Goal: Task Accomplishment & Management: Complete application form

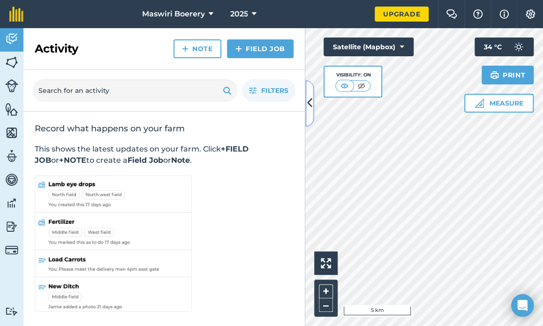
click at [307, 99] on icon at bounding box center [309, 103] width 5 height 16
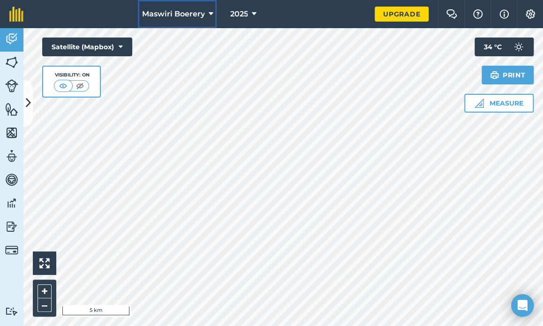
click at [201, 19] on span "Maswiri Boerery" at bounding box center [173, 13] width 63 height 11
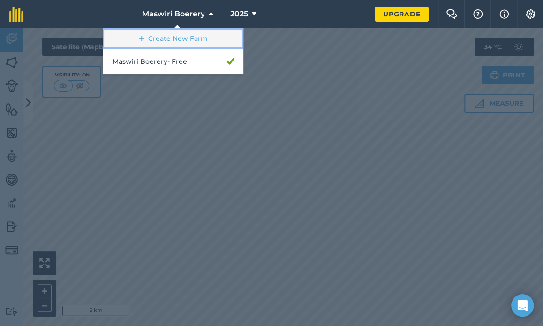
click at [201, 47] on link "Create New Farm" at bounding box center [173, 38] width 141 height 21
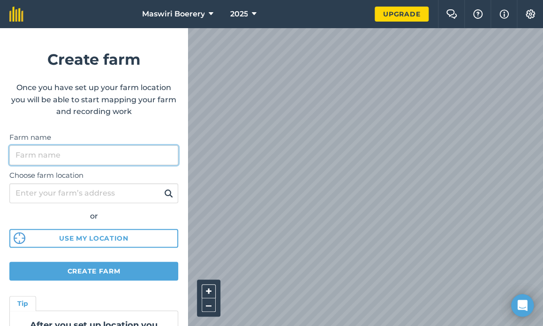
click at [44, 157] on input "Farm name" at bounding box center [93, 155] width 169 height 20
click at [16, 156] on input "[PERSON_NAME]" at bounding box center [93, 155] width 169 height 20
click at [142, 146] on input "Maswiri Safaris [PERSON_NAME]" at bounding box center [93, 155] width 169 height 20
type input "Maswiri Safaris [PERSON_NAME] lodge"
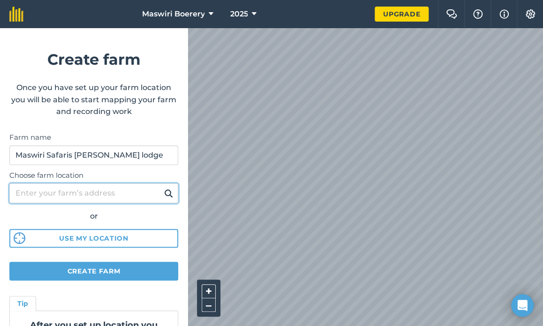
click at [86, 191] on input "Choose farm location" at bounding box center [93, 193] width 169 height 20
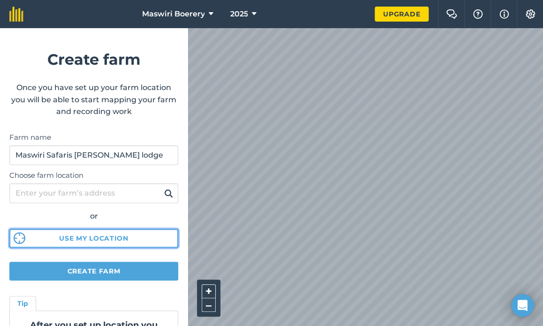
click at [97, 238] on button "Use my location" at bounding box center [93, 238] width 169 height 19
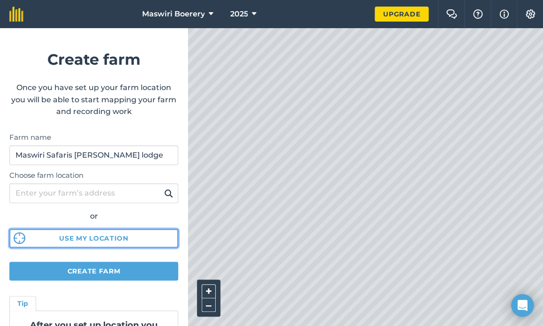
click at [97, 238] on button "Use my location" at bounding box center [93, 238] width 169 height 19
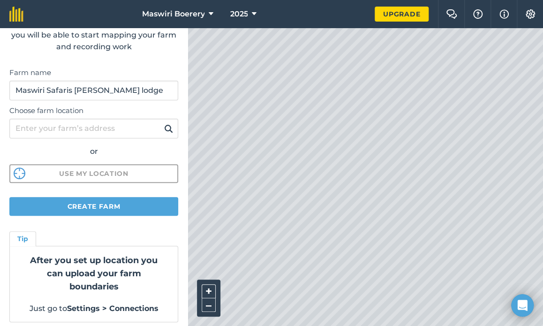
scroll to position [69, 0]
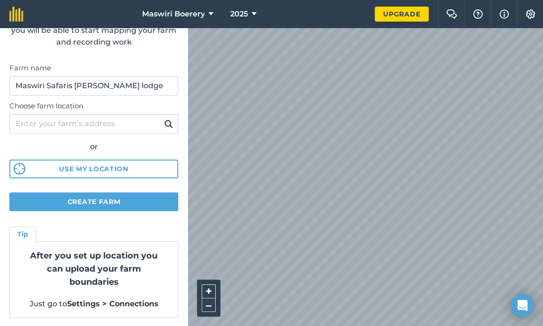
click at [542, 216] on html "Maswiri Boerery 2025 Upgrade Farm Chat Help Info Settings Create farm Once you …" at bounding box center [271, 163] width 543 height 326
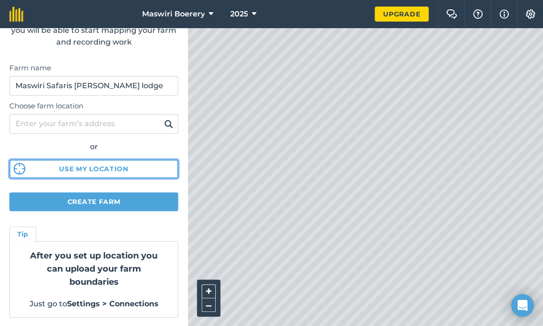
click at [144, 174] on button "Use my location" at bounding box center [93, 168] width 169 height 19
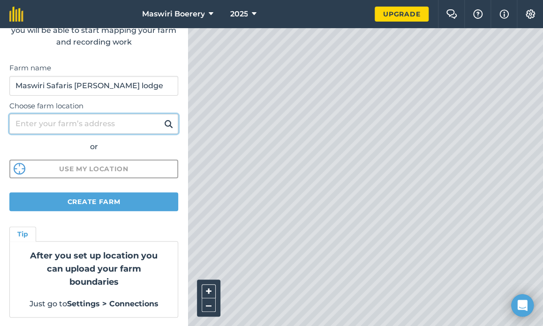
click at [96, 124] on input "Choose farm location" at bounding box center [93, 124] width 169 height 20
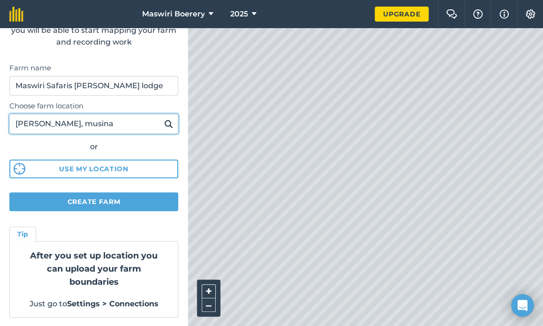
click at [43, 124] on input "[PERSON_NAME], musina" at bounding box center [93, 124] width 169 height 20
type input "[PERSON_NAME][GEOGRAPHIC_DATA], musina"
click at [161, 118] on button at bounding box center [168, 124] width 15 height 12
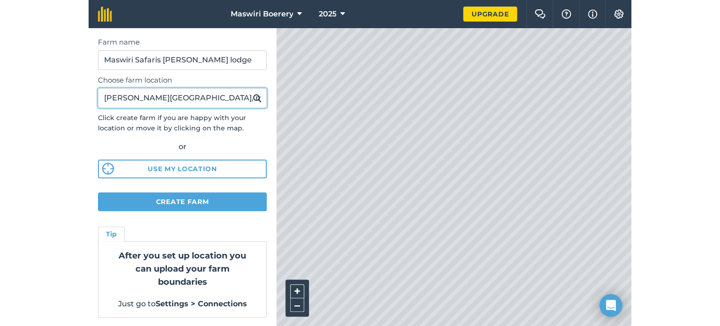
scroll to position [93, 0]
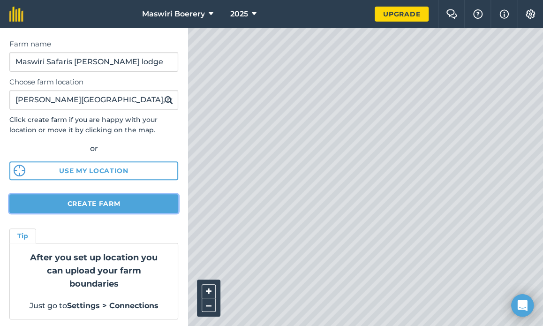
click at [129, 202] on button "Create farm" at bounding box center [93, 203] width 169 height 19
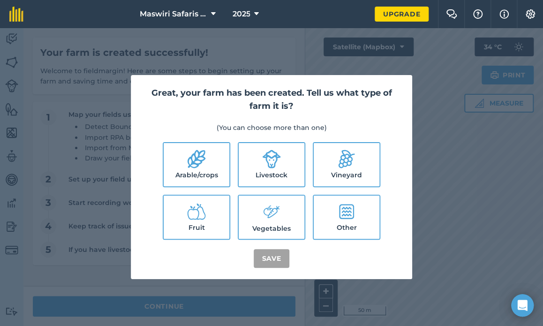
click at [334, 222] on label "Other" at bounding box center [346, 216] width 66 height 43
checkbox input "true"
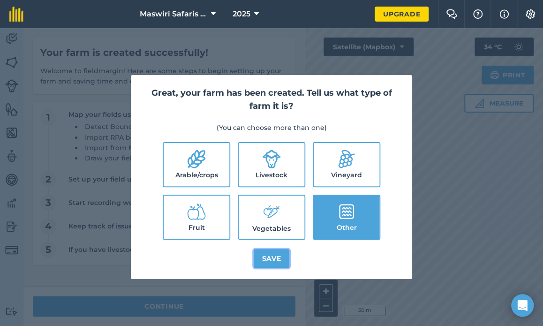
click at [268, 256] on button "Save" at bounding box center [271, 258] width 36 height 19
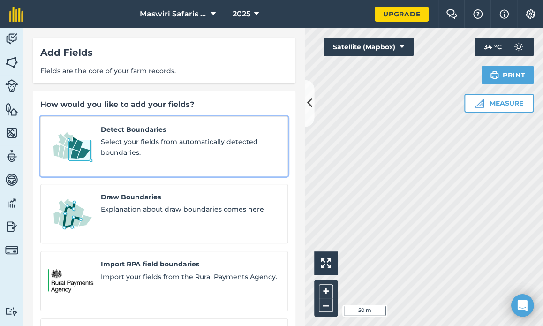
click at [171, 142] on span "Select your fields from automatically detected boundaries." at bounding box center [190, 146] width 179 height 21
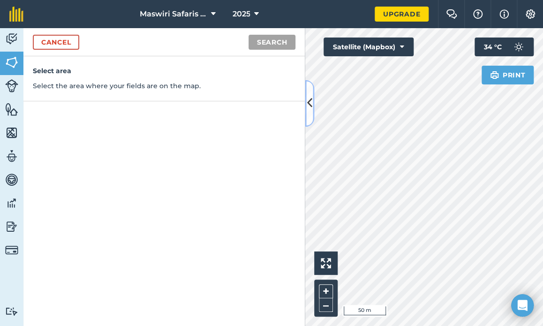
click at [309, 105] on icon at bounding box center [309, 103] width 5 height 16
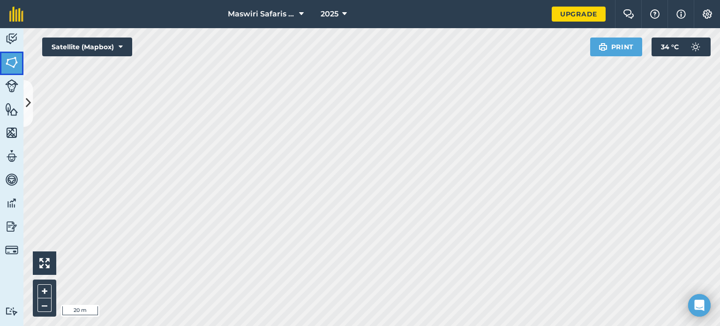
click at [15, 63] on img at bounding box center [11, 62] width 13 height 14
click at [11, 106] on img at bounding box center [11, 109] width 13 height 14
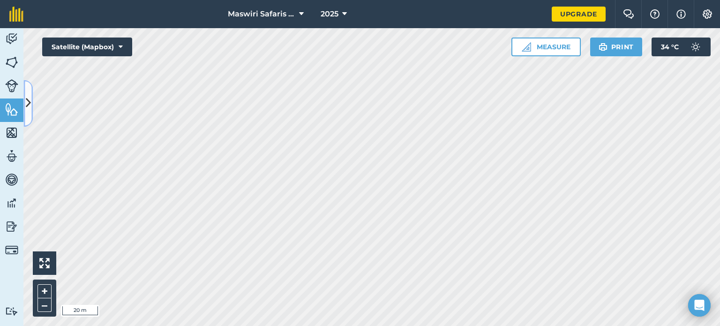
click at [25, 109] on button at bounding box center [27, 103] width 9 height 47
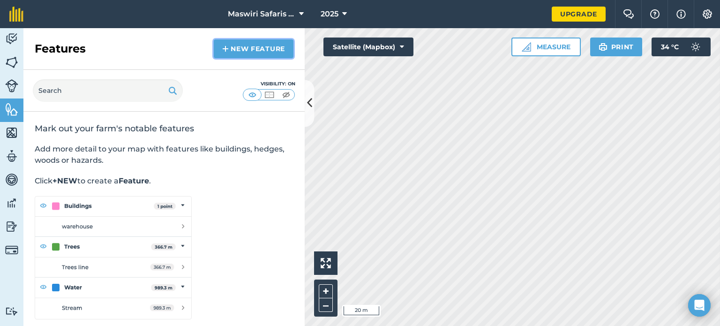
click at [253, 41] on link "New feature" at bounding box center [254, 48] width 80 height 19
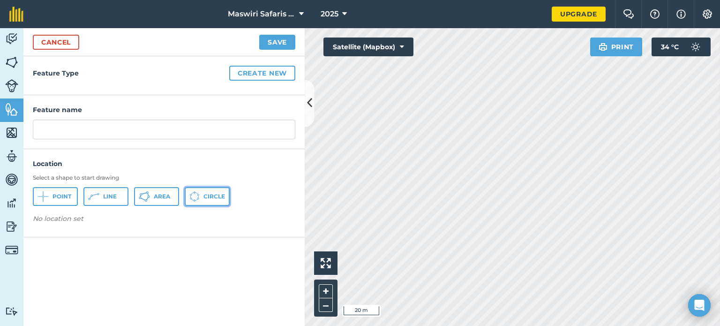
click at [206, 196] on span "Circle" at bounding box center [214, 196] width 22 height 7
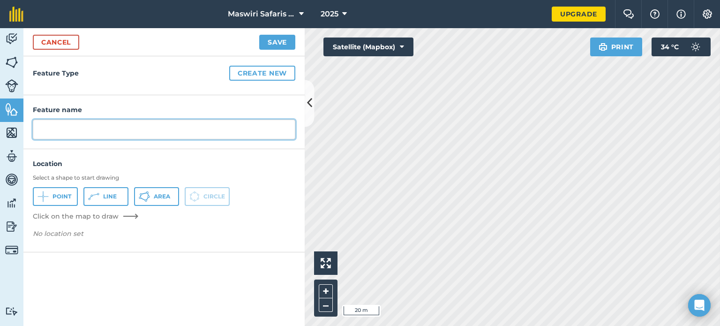
click at [111, 133] on input "text" at bounding box center [164, 129] width 262 height 20
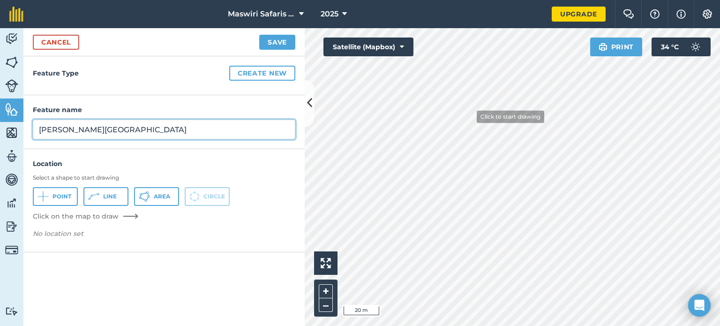
type input "[PERSON_NAME][GEOGRAPHIC_DATA]"
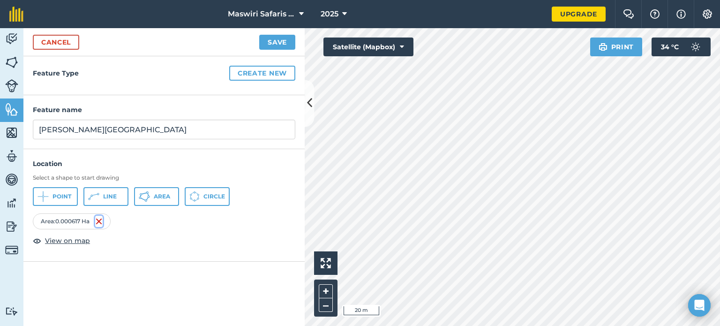
click at [98, 219] on img at bounding box center [98, 221] width 7 height 11
click at [203, 197] on button "Circle" at bounding box center [207, 196] width 45 height 19
click at [265, 75] on button "Create new" at bounding box center [262, 73] width 66 height 15
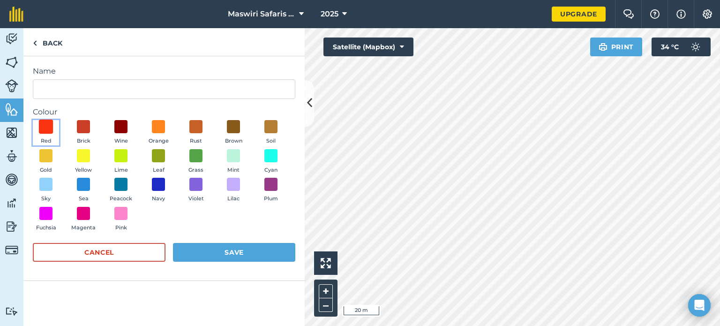
click at [45, 131] on span at bounding box center [46, 126] width 15 height 15
click at [249, 250] on button "Save" at bounding box center [234, 252] width 122 height 19
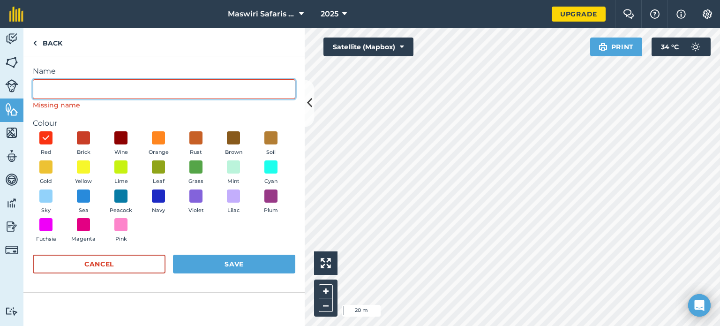
click at [151, 98] on input "Name" at bounding box center [164, 89] width 262 height 20
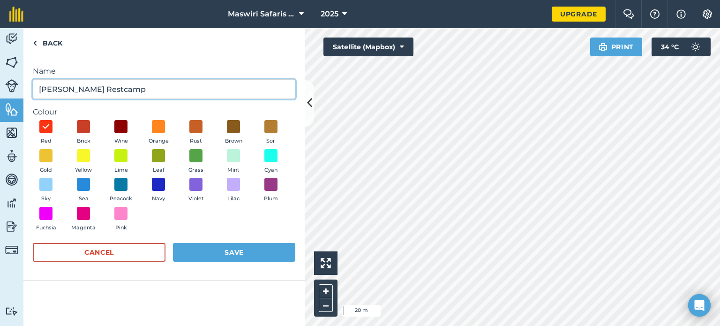
type input "[PERSON_NAME] Restcamp"
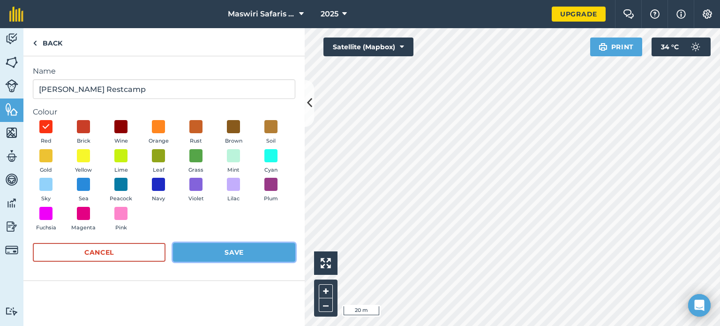
click at [207, 249] on button "Save" at bounding box center [234, 252] width 122 height 19
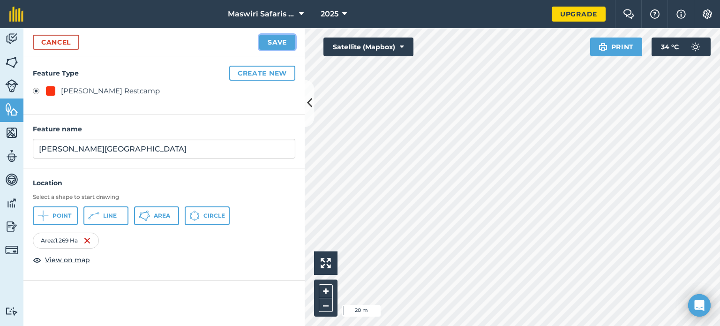
click at [280, 45] on button "Save" at bounding box center [277, 42] width 36 height 15
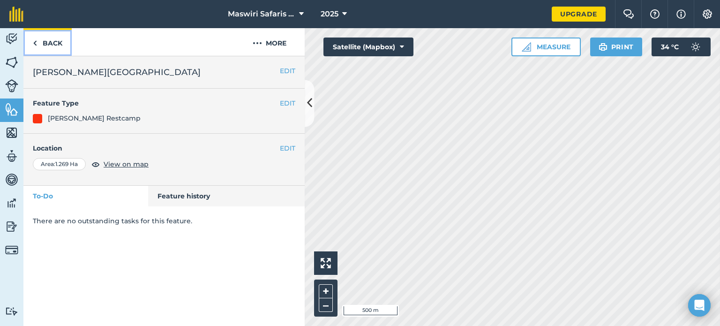
click at [52, 46] on link "Back" at bounding box center [47, 42] width 48 height 28
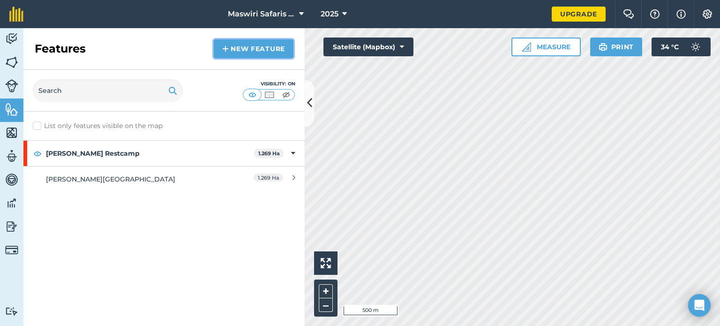
click at [255, 51] on link "New feature" at bounding box center [254, 48] width 80 height 19
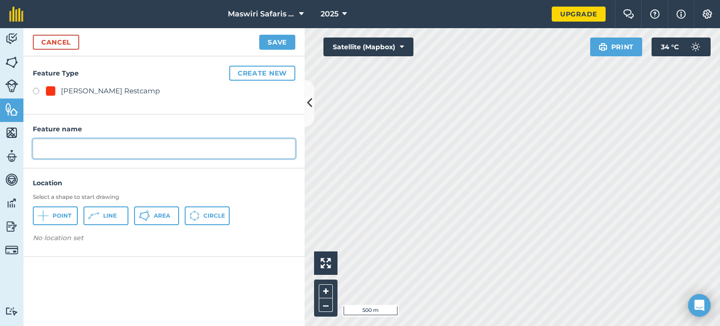
click at [73, 151] on input "text" at bounding box center [164, 149] width 262 height 20
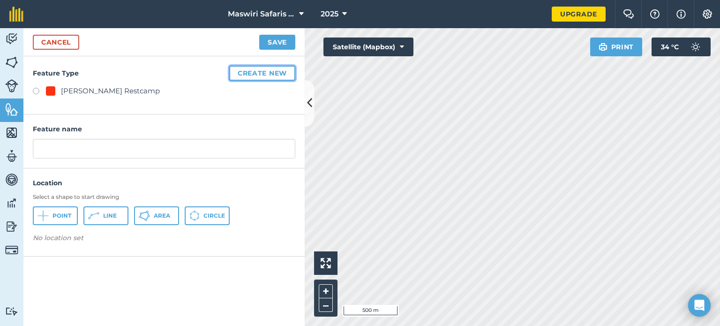
click at [287, 66] on button "Create new" at bounding box center [262, 73] width 66 height 15
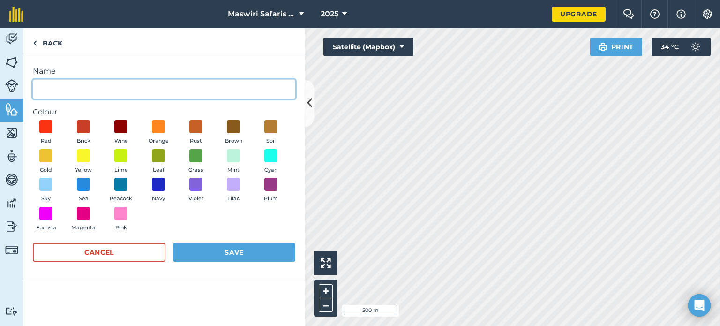
click at [114, 88] on input "Name" at bounding box center [164, 89] width 262 height 20
click at [45, 89] on input "entrance" at bounding box center [164, 89] width 262 height 20
click at [119, 94] on input "Entrance" at bounding box center [164, 89] width 262 height 20
type input "Entrance"
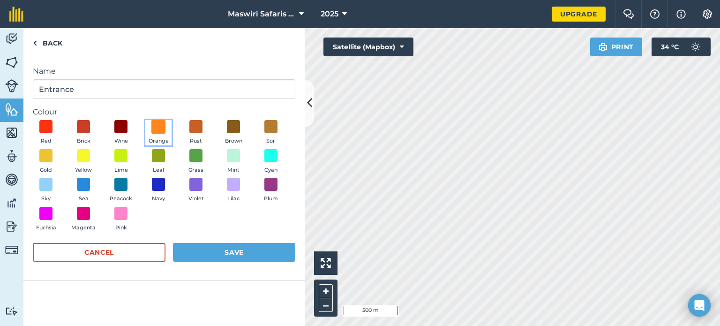
click at [159, 125] on span at bounding box center [158, 126] width 15 height 15
click at [229, 253] on button "Save" at bounding box center [234, 252] width 122 height 19
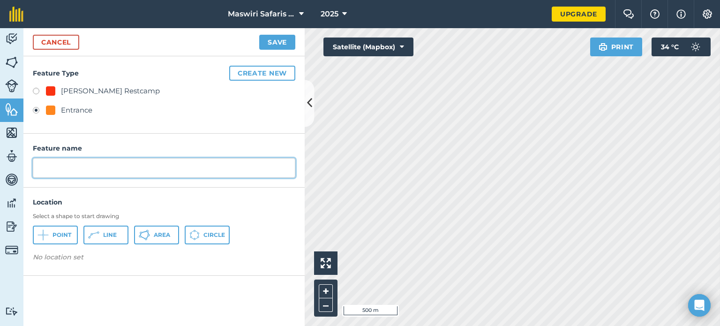
click at [91, 175] on input "text" at bounding box center [164, 168] width 262 height 20
click at [44, 166] on input "entrance" at bounding box center [164, 168] width 262 height 20
type input "Entrance"
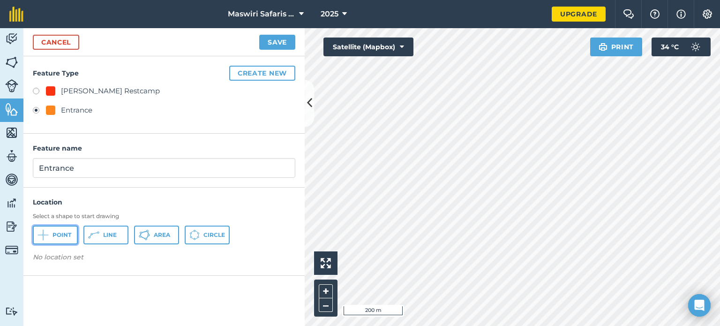
click at [63, 237] on span "Point" at bounding box center [61, 234] width 19 height 7
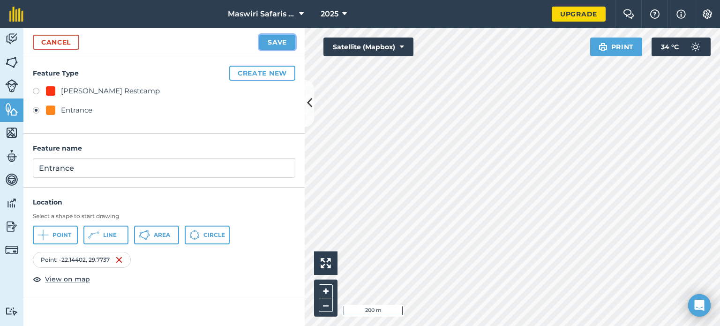
click at [283, 41] on button "Save" at bounding box center [277, 42] width 36 height 15
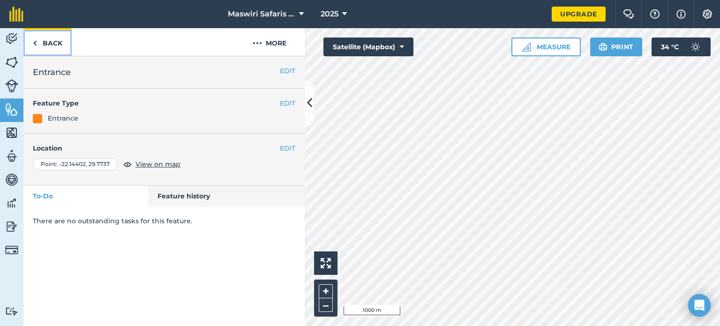
click at [51, 38] on link "Back" at bounding box center [47, 42] width 48 height 28
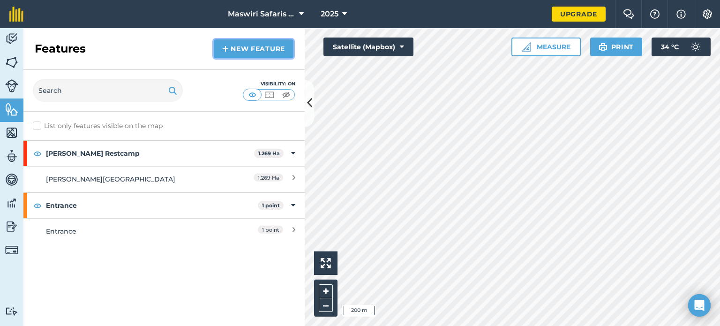
click at [245, 45] on link "New feature" at bounding box center [254, 48] width 80 height 19
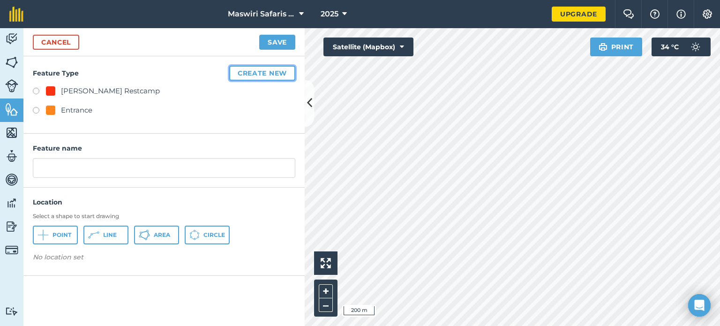
click at [266, 74] on button "Create new" at bounding box center [262, 73] width 66 height 15
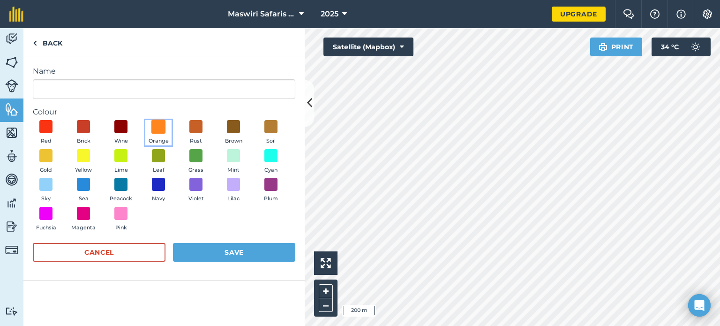
click at [161, 133] on span at bounding box center [158, 126] width 15 height 15
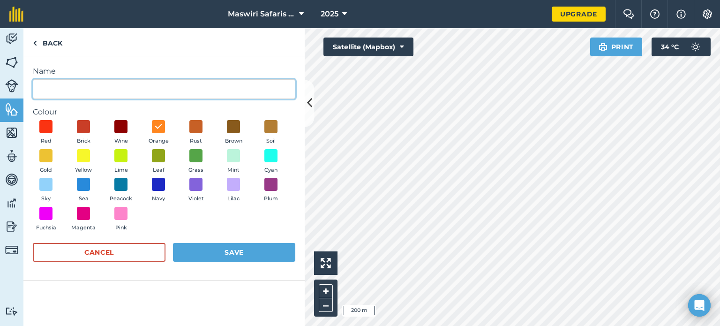
click at [135, 88] on input "Name" at bounding box center [164, 89] width 262 height 20
type input "Entrance Road"
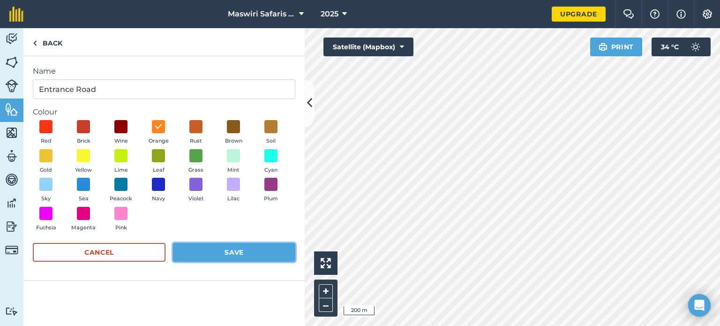
click at [241, 253] on button "Save" at bounding box center [234, 252] width 122 height 19
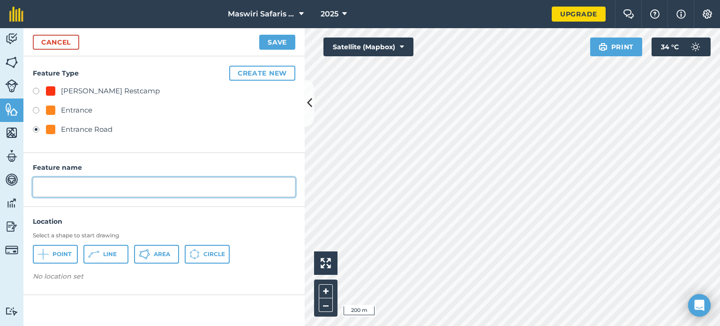
click at [116, 193] on input "text" at bounding box center [164, 187] width 262 height 20
type input "Entrance road"
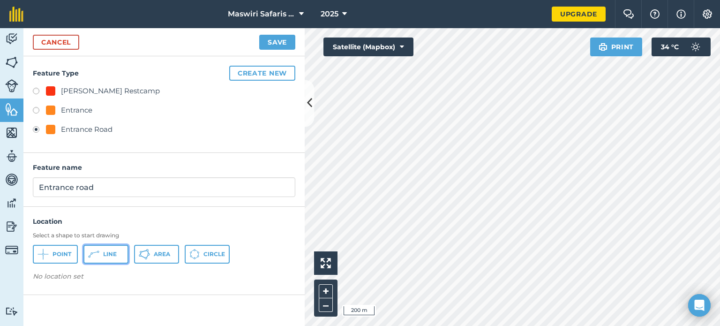
click at [112, 254] on span "Line" at bounding box center [110, 253] width 14 height 7
click at [283, 42] on button "Save" at bounding box center [277, 42] width 36 height 15
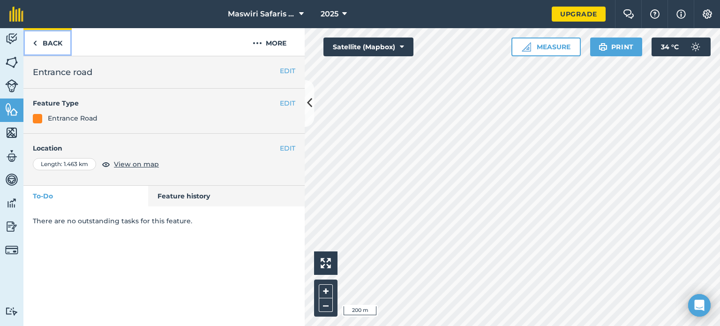
click at [56, 43] on link "Back" at bounding box center [47, 42] width 48 height 28
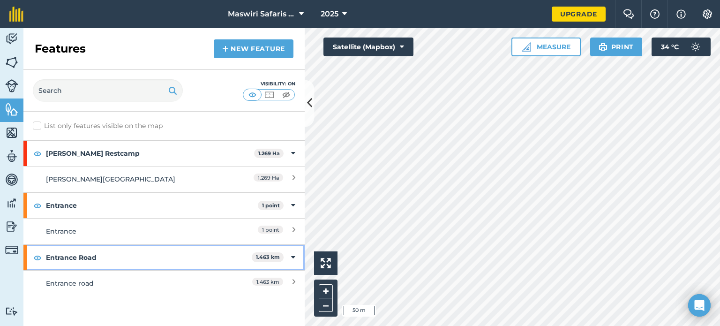
click at [292, 254] on icon at bounding box center [293, 257] width 4 height 10
click at [292, 254] on div "[GEOGRAPHIC_DATA] 1.463 km" at bounding box center [163, 257] width 281 height 25
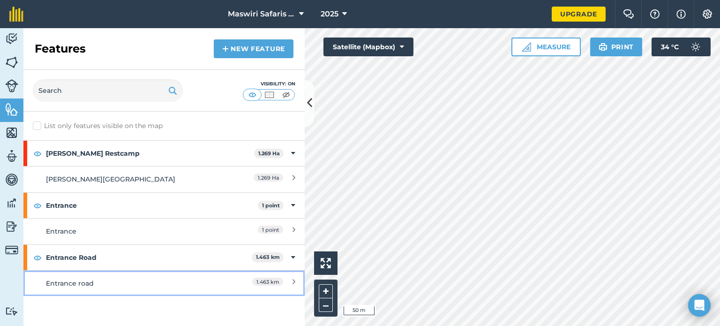
click at [296, 279] on link "Entrance road 1.463 km" at bounding box center [163, 283] width 281 height 26
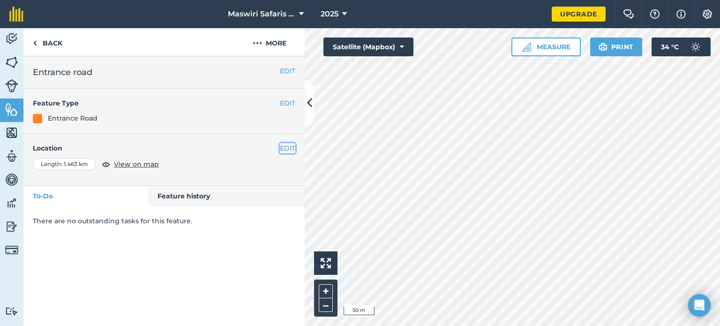
click at [289, 148] on button "EDIT" at bounding box center [287, 148] width 15 height 10
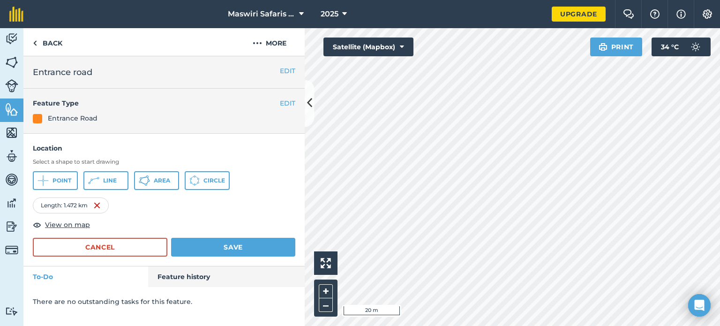
click at [542, 6] on div "Maswiri Safaris [PERSON_NAME] lodge 2025 Upgrade Farm Chat Help Info Settings M…" at bounding box center [360, 163] width 720 height 326
click at [542, 325] on html "Maswiri Safaris [PERSON_NAME] lodge 2025 Upgrade Farm Chat Help Info Settings M…" at bounding box center [360, 163] width 720 height 326
click at [326, 325] on html "Maswiri Safaris [PERSON_NAME] lodge 2025 Upgrade Farm Chat Help Info Settings M…" at bounding box center [360, 163] width 720 height 326
click at [344, 325] on html "Maswiri Safaris [PERSON_NAME] lodge 2025 Upgrade Farm Chat Help Info Settings M…" at bounding box center [360, 163] width 720 height 326
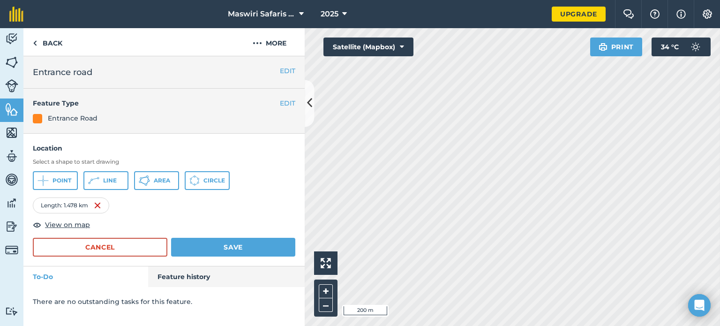
click at [410, 325] on html "Maswiri Safaris [PERSON_NAME] lodge 2025 Upgrade Farm Chat Help Info Settings M…" at bounding box center [360, 163] width 720 height 326
click at [332, 252] on div "Click to start drawing i 200 m + – Satellite (Mapbox) Print 34 ° C" at bounding box center [512, 177] width 415 height 298
click at [170, 276] on div "Activity Fields Livestock Features Maps Team Vehicles Data Reporting Billing Tu…" at bounding box center [360, 177] width 720 height 298
click at [286, 229] on div "Activity Fields Livestock Features Maps Team Vehicles Data Reporting Billing Tu…" at bounding box center [360, 177] width 720 height 298
click at [45, 43] on link "Back" at bounding box center [47, 42] width 48 height 28
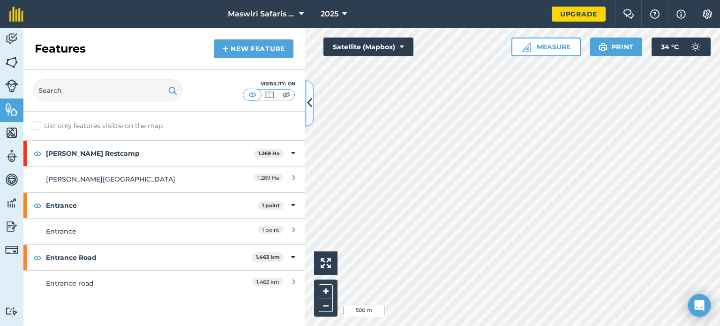
click at [306, 109] on button at bounding box center [309, 103] width 9 height 47
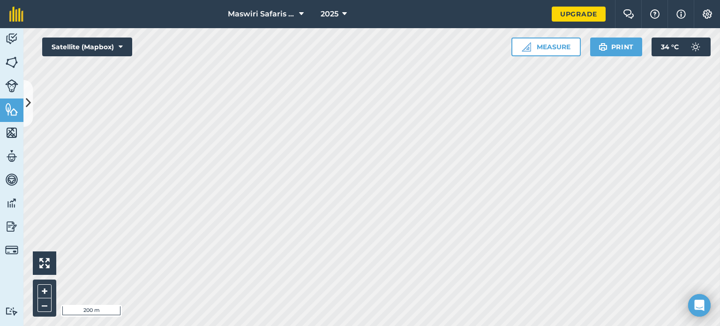
click at [534, 15] on div "Maswiri Safaris [PERSON_NAME] lodge 2025 Upgrade Farm Chat Help Info Settings M…" at bounding box center [360, 163] width 720 height 326
click at [530, 0] on html "Maswiri Safaris [PERSON_NAME] lodge 2025 Upgrade Farm Chat Help Info Settings M…" at bounding box center [360, 163] width 720 height 326
click at [421, 14] on div "Maswiri Safaris [PERSON_NAME] lodge 2025 Upgrade Farm Chat Help Info Settings M…" at bounding box center [360, 163] width 720 height 326
click at [419, 22] on div "Maswiri Safaris [PERSON_NAME] lodge 2025 Upgrade Farm Chat Help Info Settings M…" at bounding box center [360, 163] width 720 height 326
click at [478, 0] on html "Maswiri Safaris [PERSON_NAME] lodge 2025 Upgrade Farm Chat Help Info Settings M…" at bounding box center [360, 163] width 720 height 326
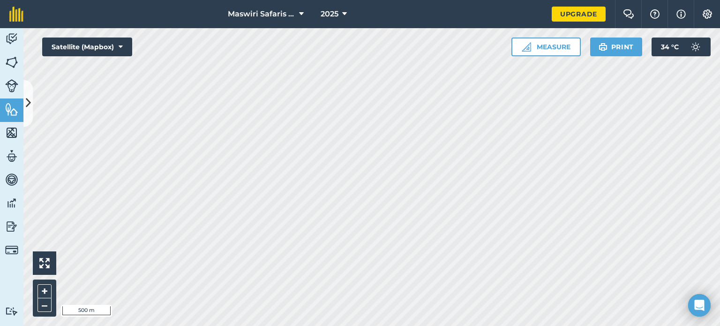
drag, startPoint x: 7, startPoint y: 26, endPoint x: 316, endPoint y: 342, distance: 441.7
click at [316, 325] on html "Maswiri Safaris [PERSON_NAME] lodge 2025 Upgrade Farm Chat Help Info Settings M…" at bounding box center [360, 163] width 720 height 326
